Goal: Go to known website: Access a specific website the user already knows

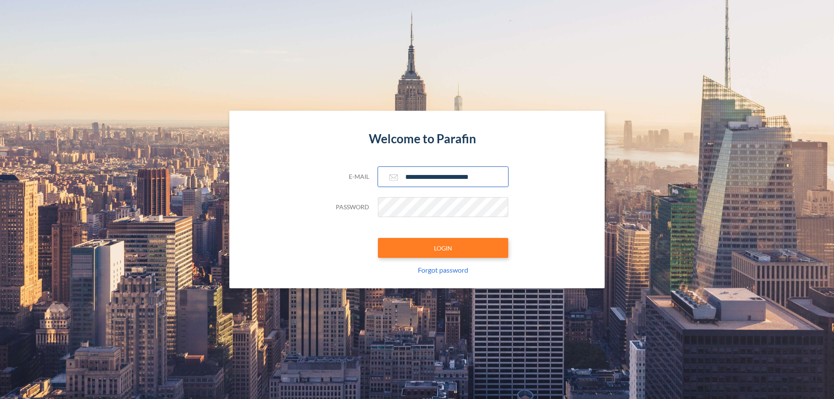
type input "**********"
click at [443, 248] on button "LOGIN" at bounding box center [443, 248] width 130 height 20
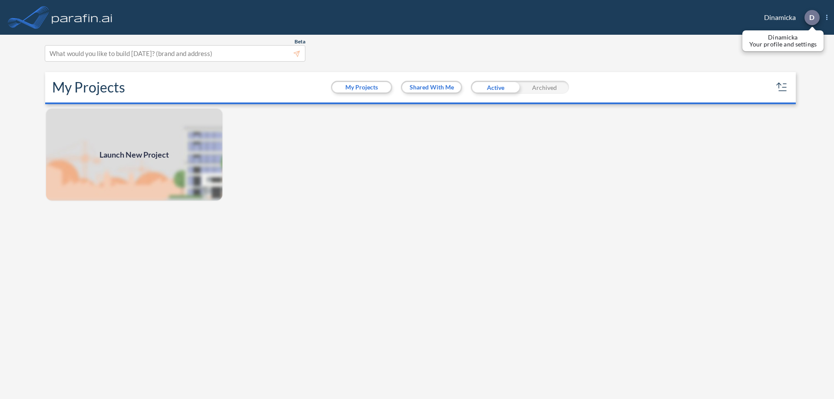
click at [811, 17] on p "D" at bounding box center [811, 17] width 5 height 8
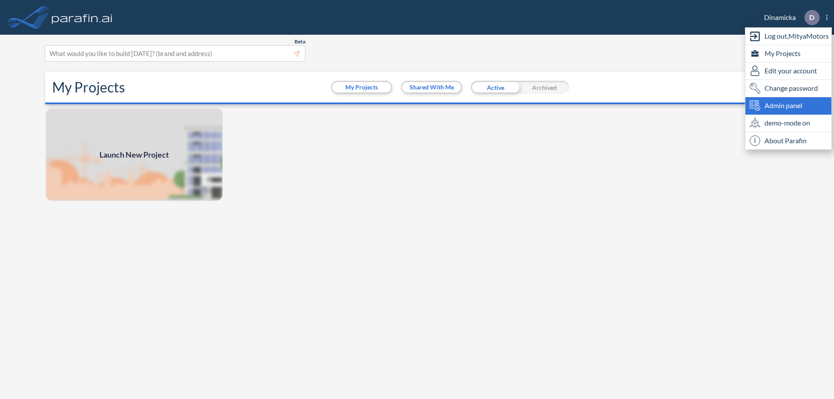
click at [788, 106] on span "Admin panel" at bounding box center [783, 105] width 38 height 10
